Goal: Complete application form: Complete application form

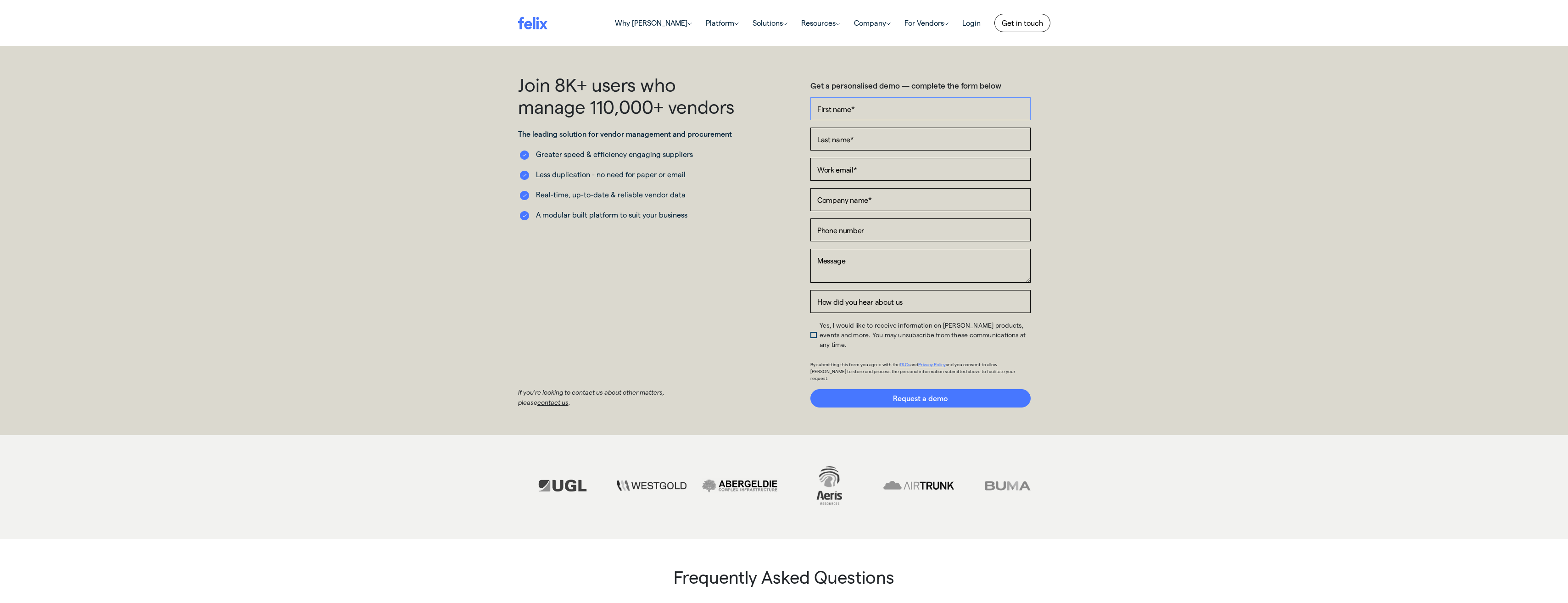
click at [837, 117] on input "First name *" at bounding box center [921, 109] width 220 height 23
type input "[PERSON_NAME]"
type input "[PERSON_NAME][EMAIL_ADDRESS][PERSON_NAME][DOMAIN_NAME]"
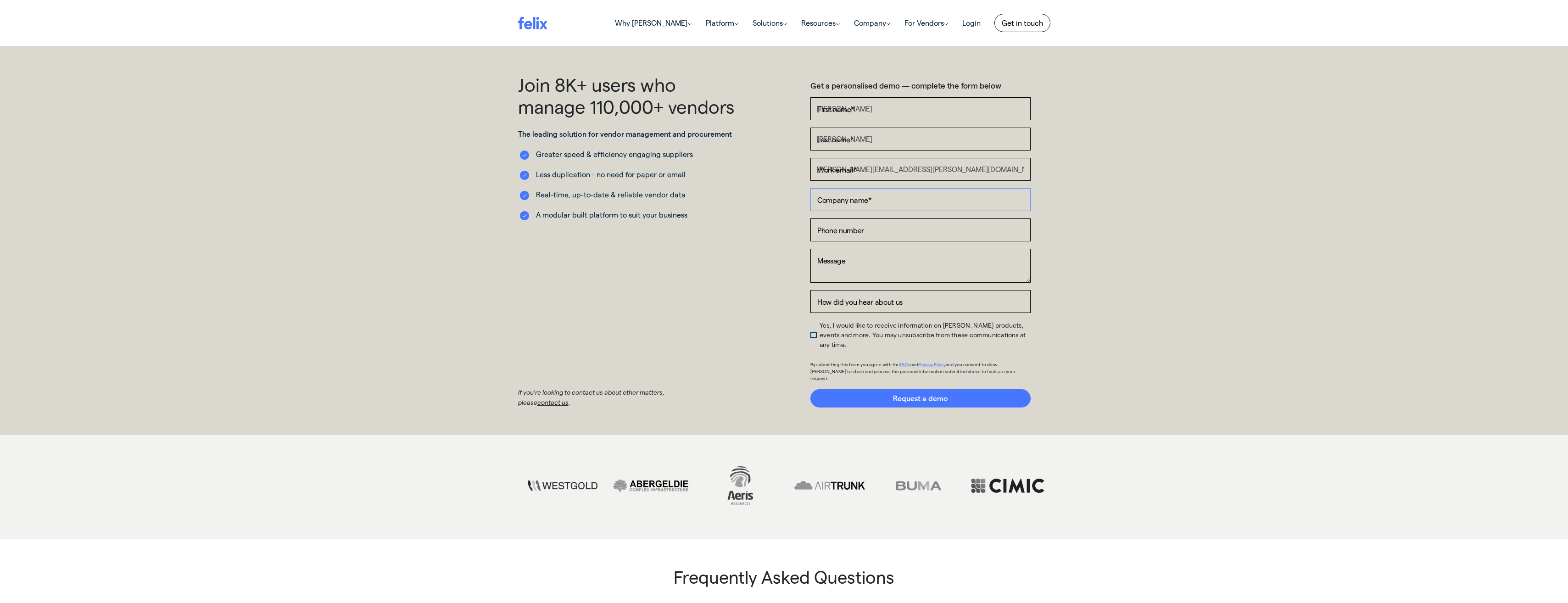
type input "AGP Group"
type input "[PHONE_NUMBER]"
click at [866, 192] on input "AGP Group" at bounding box center [921, 200] width 220 height 23
drag, startPoint x: 874, startPoint y: 200, endPoint x: 794, endPoint y: 188, distance: 80.9
click at [794, 188] on div "Get a personalised demo — complete the form below First name * [PERSON_NAME] La…" at bounding box center [920, 241] width 273 height 334
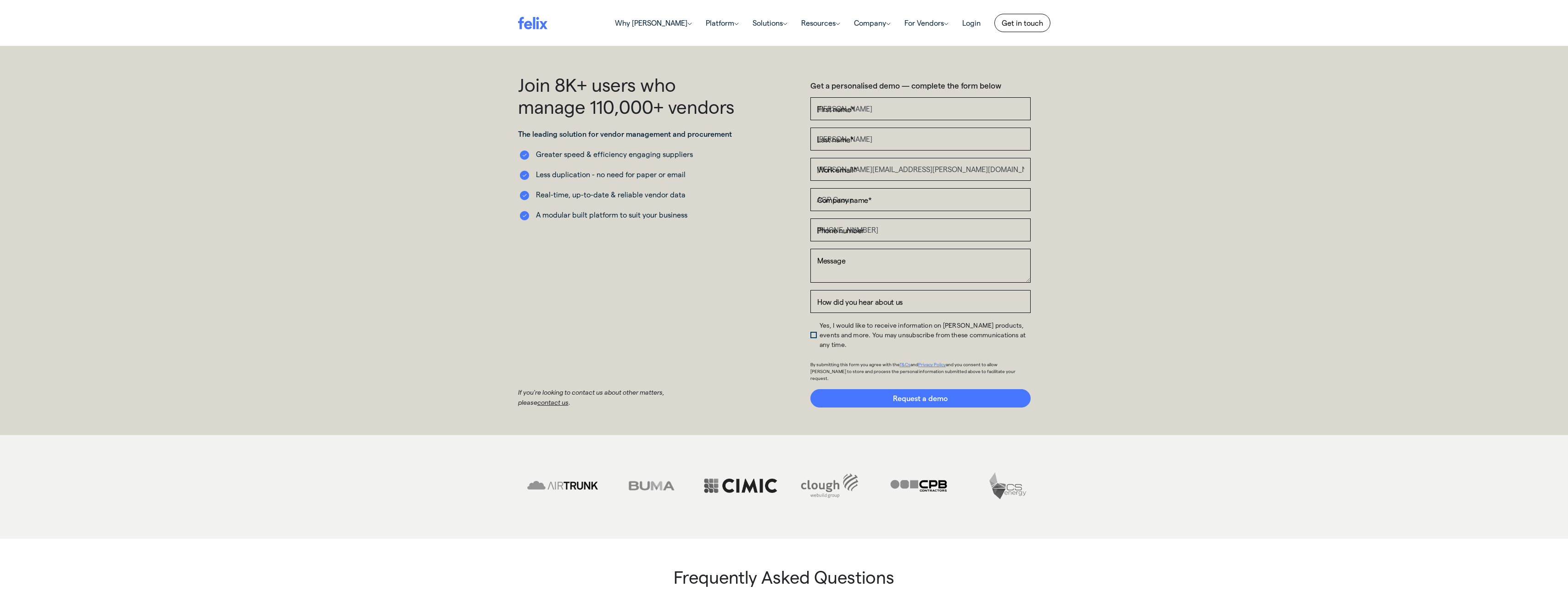
click at [791, 207] on div "Get a personalised demo — complete the form below First name * [PERSON_NAME] La…" at bounding box center [920, 241] width 273 height 334
click at [839, 262] on textarea "Message" at bounding box center [921, 265] width 220 height 34
click at [844, 297] on input "How did you hear about us" at bounding box center [921, 302] width 220 height 23
type input "Previous user"
click at [780, 337] on div "Join 8K+ users who manage 110,000+ vendors The leading solution for vendor mana…" at bounding box center [647, 241] width 273 height 334
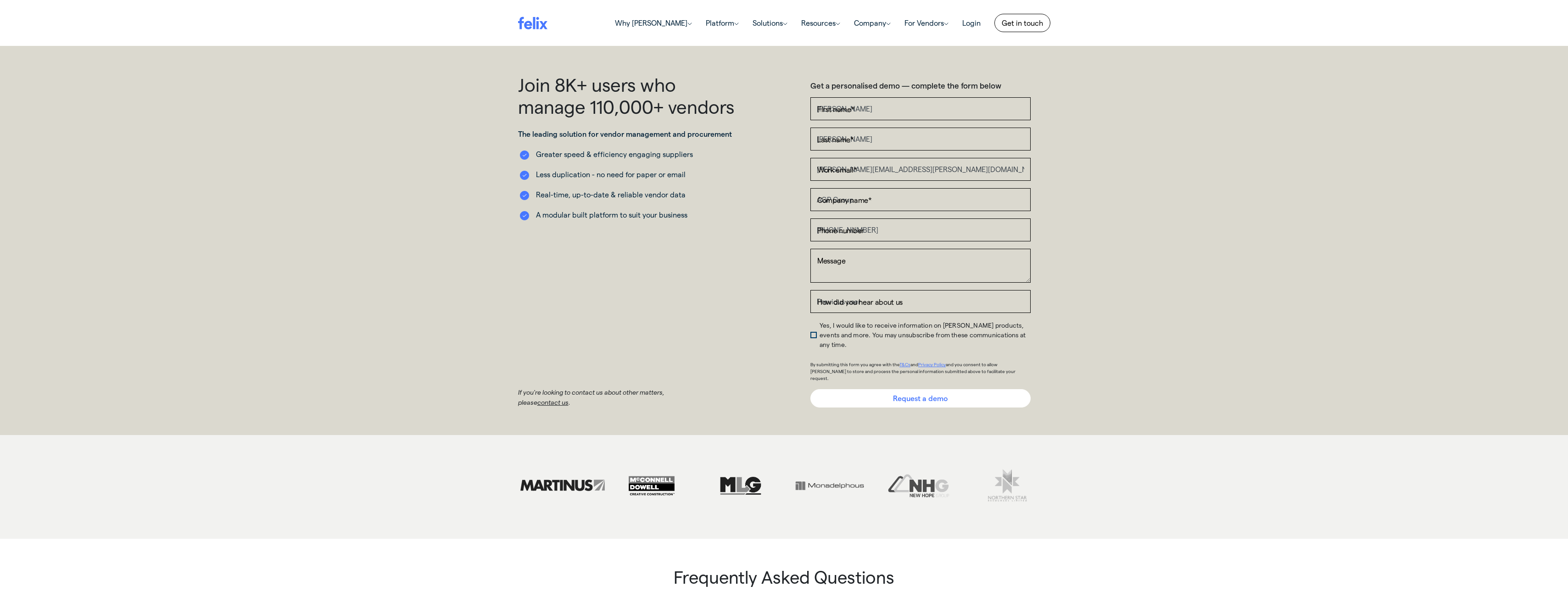
click at [878, 389] on input "Request a demo" at bounding box center [921, 398] width 220 height 18
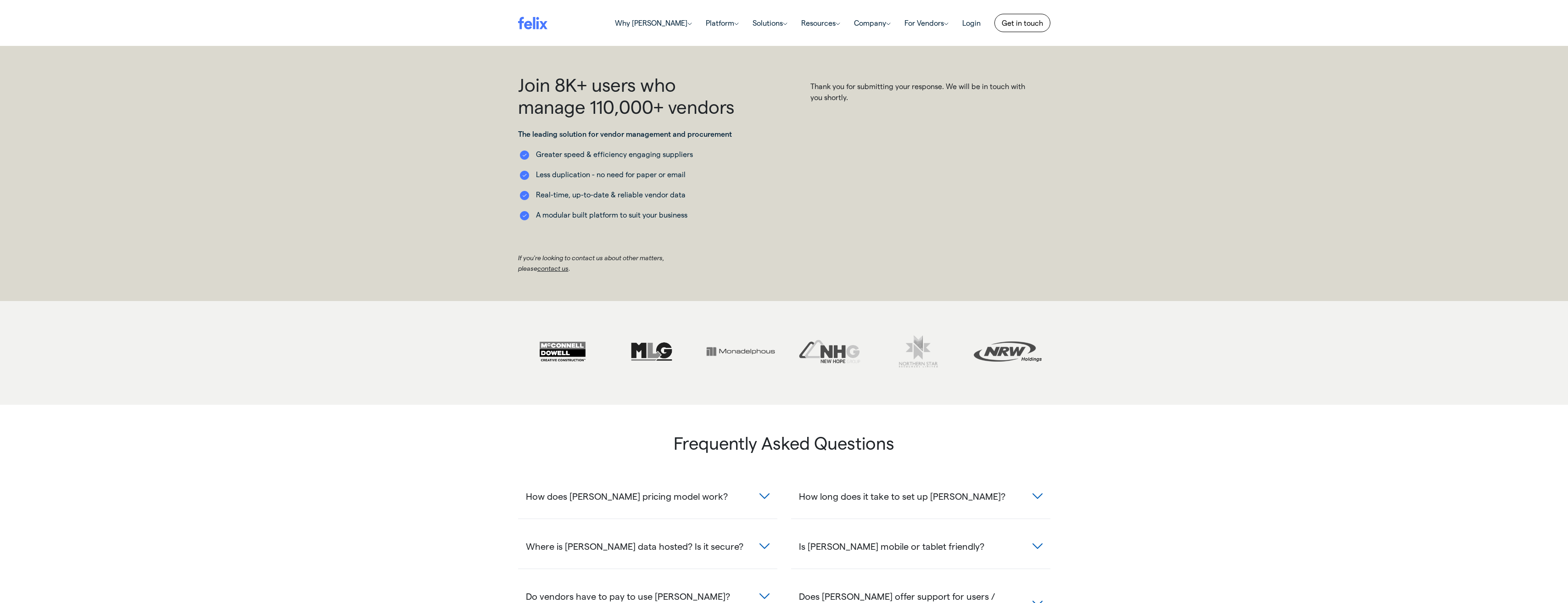
click at [824, 260] on div "Thank you for submitting your response. We will be in touch with you shortly." at bounding box center [921, 177] width 220 height 192
